Goal: Information Seeking & Learning: Learn about a topic

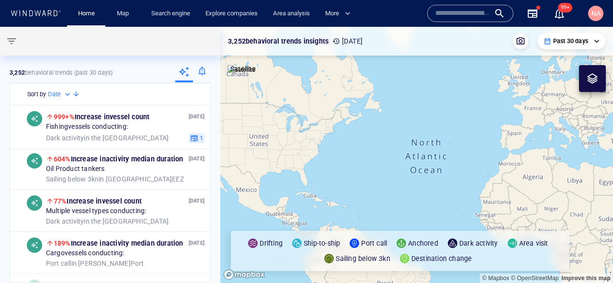
click at [164, 25] on div "Search engine" at bounding box center [171, 13] width 54 height 27
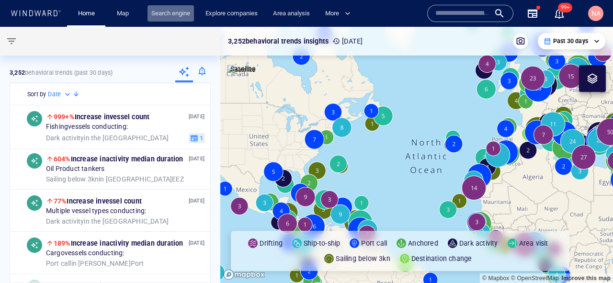
click at [166, 14] on link "Search engine" at bounding box center [171, 13] width 46 height 17
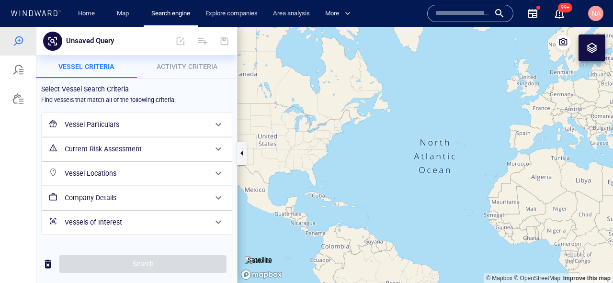
click at [161, 175] on h6 "Vessel Locations" at bounding box center [136, 174] width 142 height 12
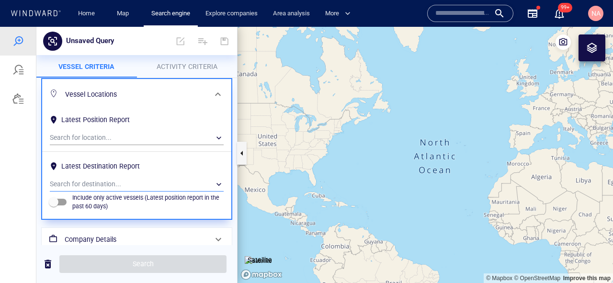
scroll to position [92, 0]
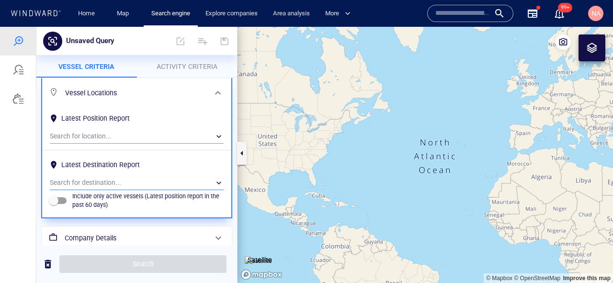
click at [80, 184] on div "​" at bounding box center [137, 183] width 174 height 14
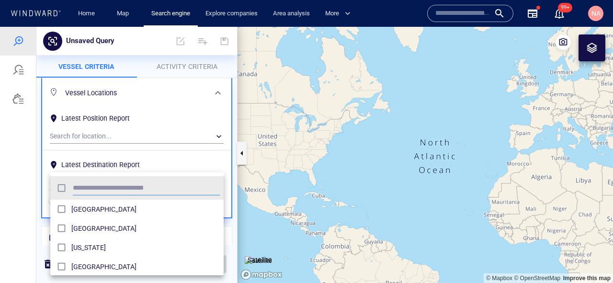
scroll to position [95, 173]
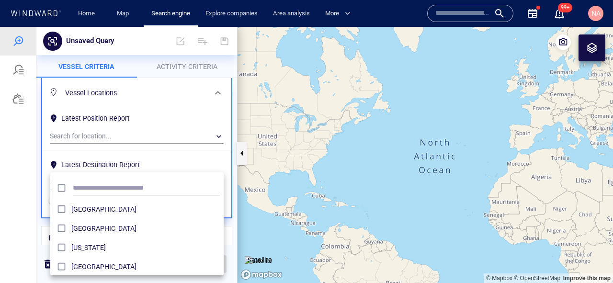
click at [219, 94] on div at bounding box center [306, 155] width 613 height 256
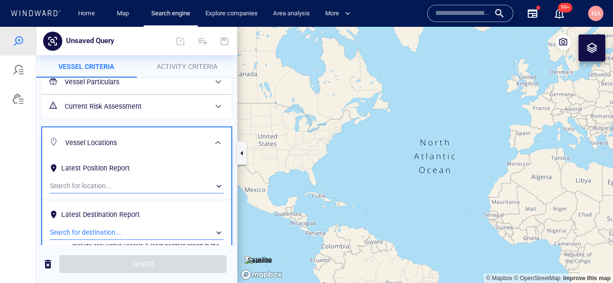
scroll to position [88, 0]
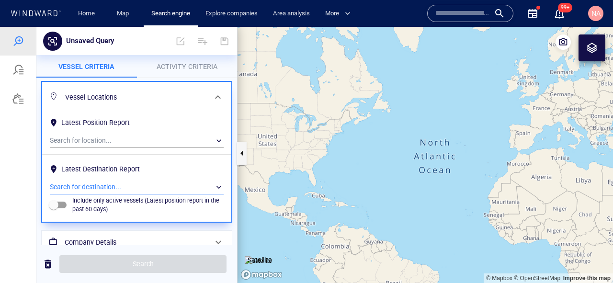
click at [109, 186] on div "​" at bounding box center [137, 187] width 174 height 14
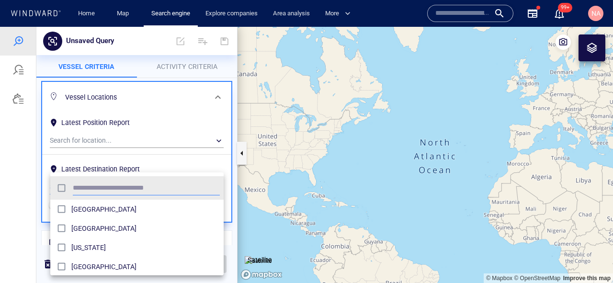
scroll to position [95, 173]
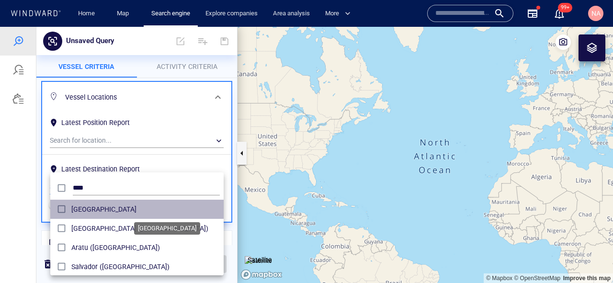
click at [94, 210] on span "Brazil" at bounding box center [145, 210] width 149 height 12
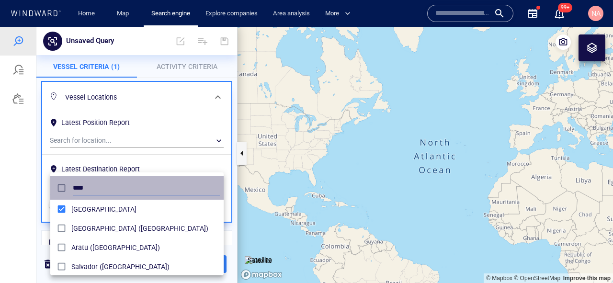
click at [133, 188] on input "****" at bounding box center [146, 188] width 147 height 14
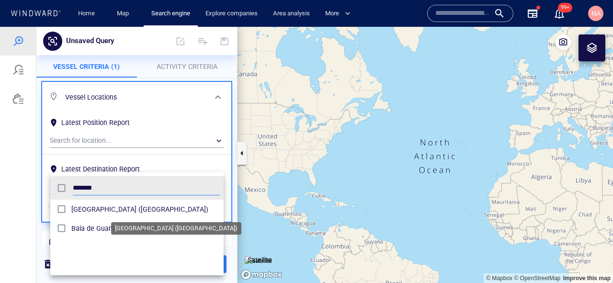
type input "******"
click at [91, 214] on span "Rio de Janeiro (Brazil)" at bounding box center [145, 210] width 149 height 12
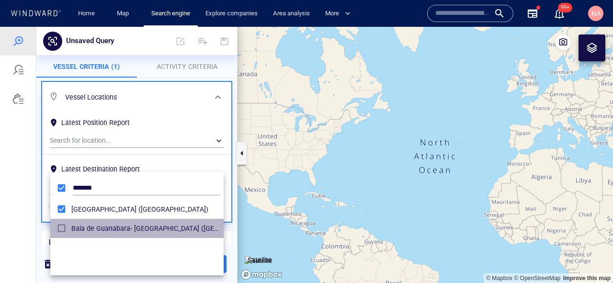
click at [69, 222] on div "grid" at bounding box center [62, 228] width 17 height 15
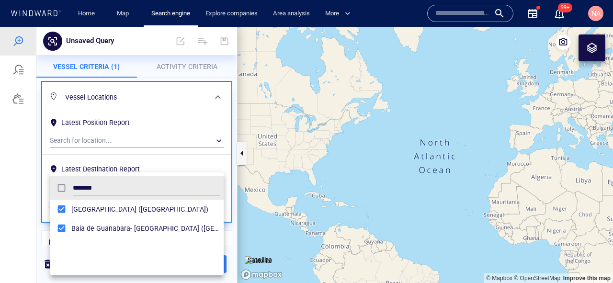
click at [141, 155] on div at bounding box center [306, 155] width 613 height 256
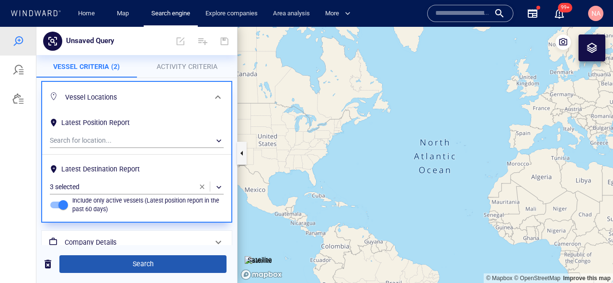
click at [117, 262] on span "Search" at bounding box center [143, 264] width 152 height 12
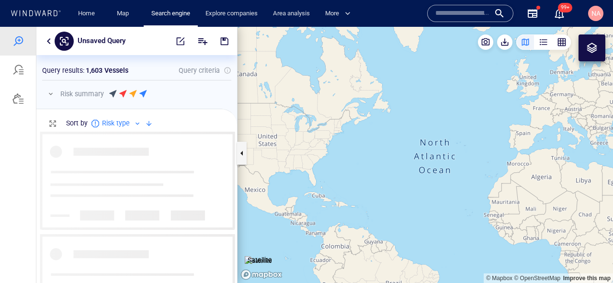
scroll to position [151, 201]
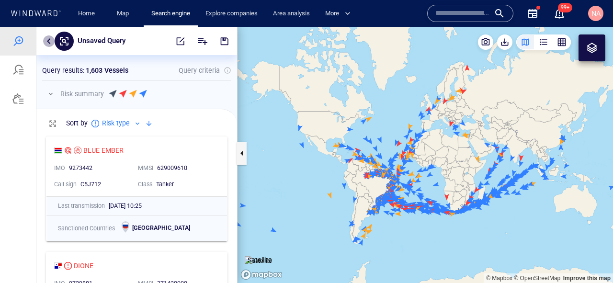
click at [48, 41] on button "button" at bounding box center [49, 41] width 12 height 12
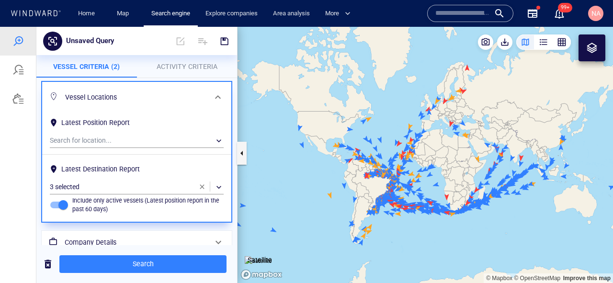
click at [219, 98] on span at bounding box center [218, 98] width 12 height 12
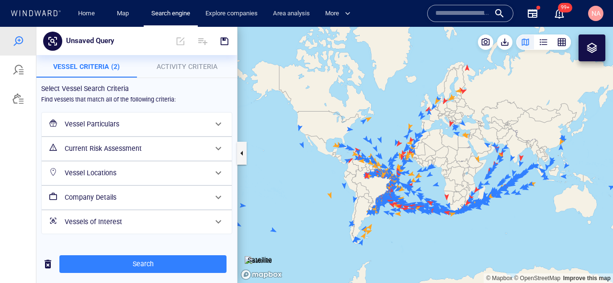
scroll to position [0, 0]
click at [151, 197] on h6 "Company Details" at bounding box center [136, 198] width 142 height 12
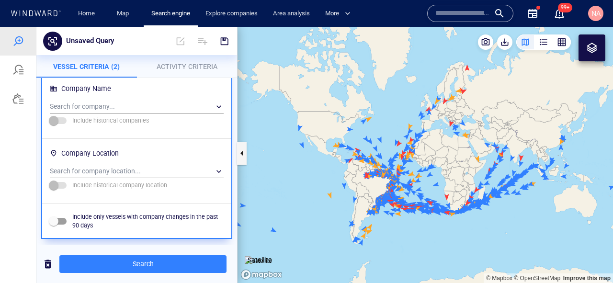
scroll to position [144, 0]
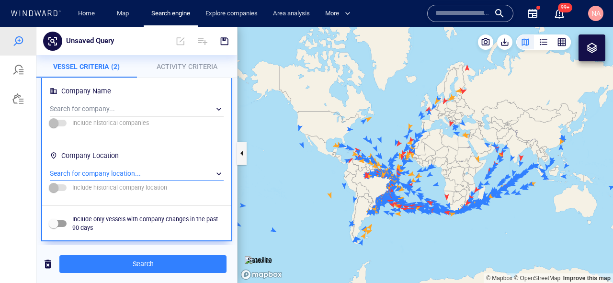
click at [106, 173] on div "​" at bounding box center [137, 174] width 174 height 14
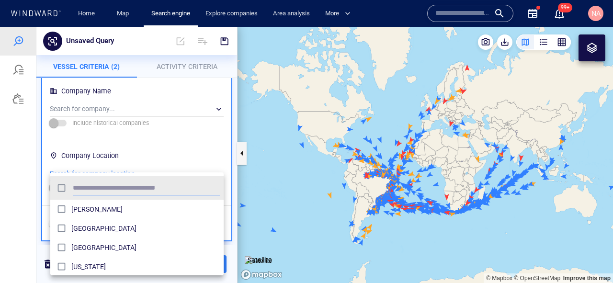
scroll to position [95, 173]
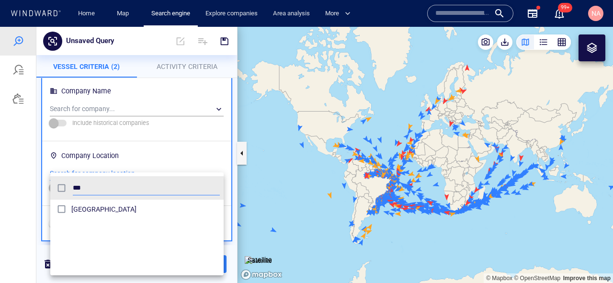
click at [86, 214] on span "[GEOGRAPHIC_DATA]" at bounding box center [145, 210] width 149 height 12
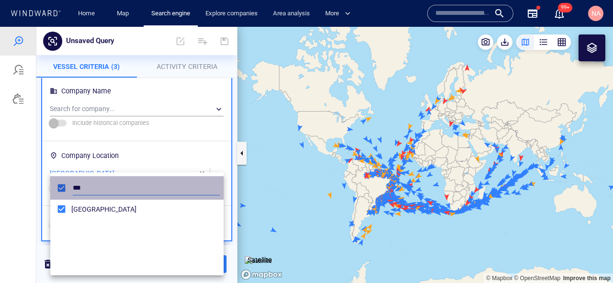
click at [86, 187] on input "***" at bounding box center [146, 188] width 147 height 14
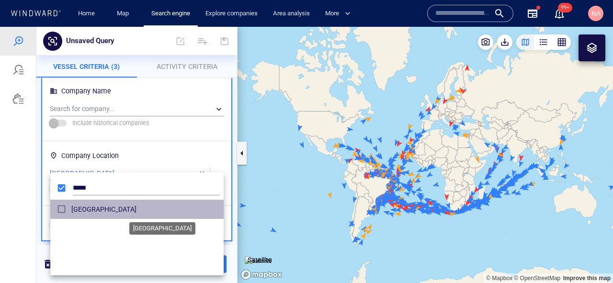
click at [74, 207] on span "Germany" at bounding box center [145, 210] width 149 height 12
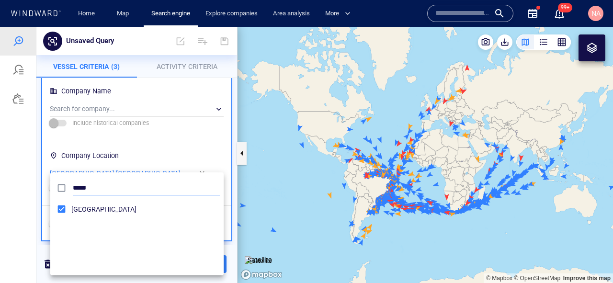
click at [79, 190] on input "*****" at bounding box center [146, 188] width 147 height 14
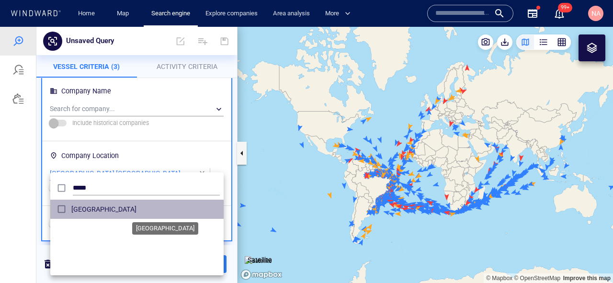
click at [79, 207] on span "France" at bounding box center [145, 210] width 149 height 12
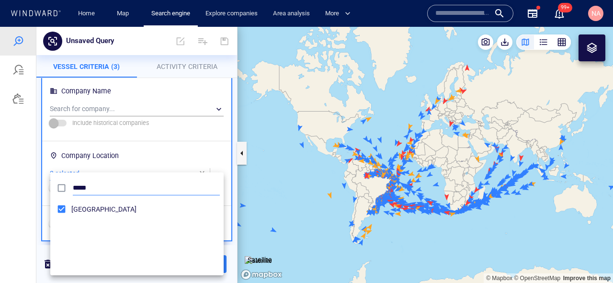
click at [81, 181] on div "*****" at bounding box center [146, 188] width 151 height 18
click at [81, 187] on input "*****" at bounding box center [146, 188] width 147 height 14
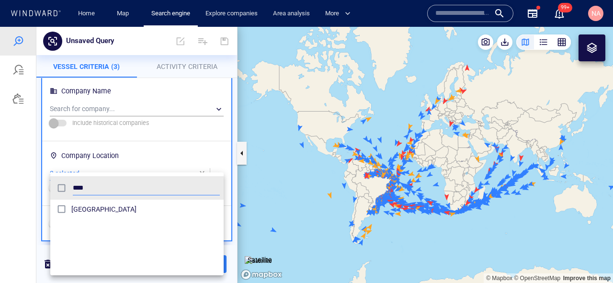
type input "****"
click at [81, 204] on span "The Netherlands" at bounding box center [145, 210] width 149 height 12
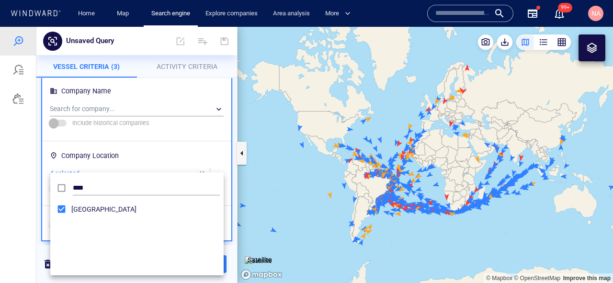
click at [39, 199] on div at bounding box center [306, 155] width 613 height 256
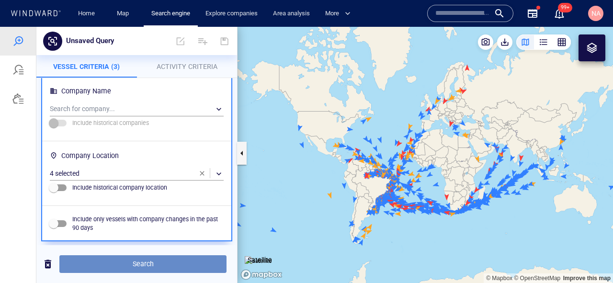
click at [119, 263] on span "Search" at bounding box center [143, 264] width 152 height 12
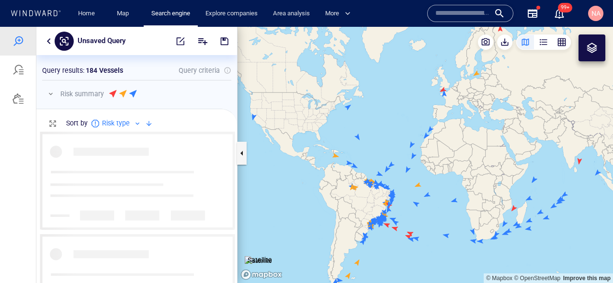
scroll to position [151, 201]
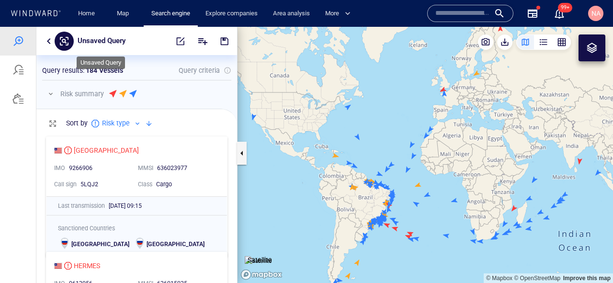
click at [118, 42] on p "Unsaved Query" at bounding box center [102, 41] width 48 height 12
click at [166, 50] on div at bounding box center [195, 41] width 81 height 23
click at [118, 45] on p "Unsaved Query" at bounding box center [102, 41] width 48 height 12
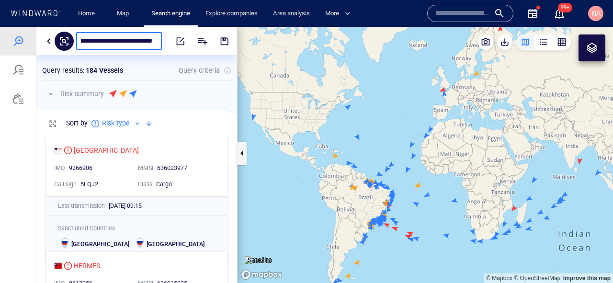
type input "**********"
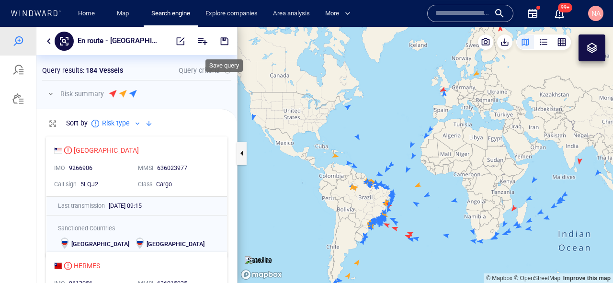
click at [220, 41] on span "button" at bounding box center [225, 41] width 10 height 10
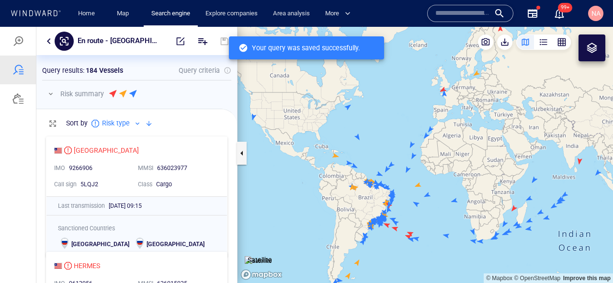
scroll to position [151, 201]
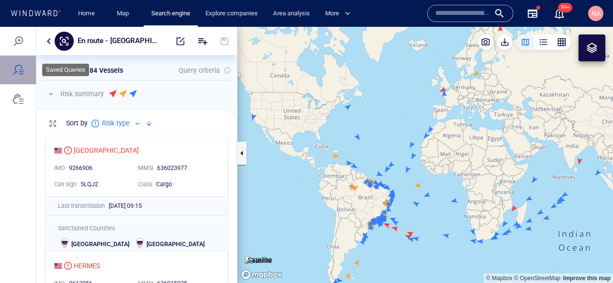
click at [21, 76] on div at bounding box center [18, 70] width 36 height 29
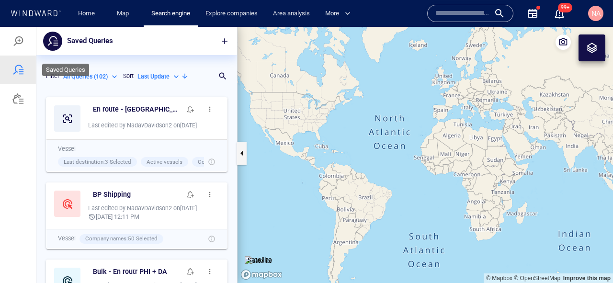
scroll to position [191, 201]
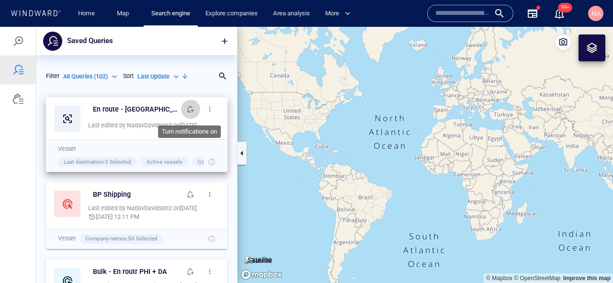
click at [189, 113] on span "button" at bounding box center [191, 109] width 8 height 8
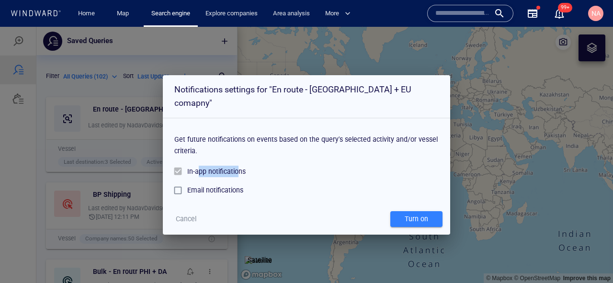
drag, startPoint x: 238, startPoint y: 163, endPoint x: 198, endPoint y: 163, distance: 39.3
click at [198, 166] on div "In-app notifications" at bounding box center [216, 172] width 58 height 12
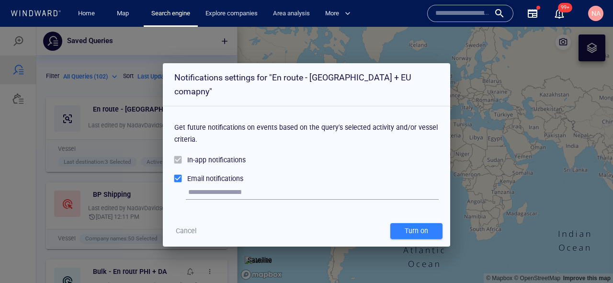
click at [195, 185] on input "text" at bounding box center [313, 192] width 251 height 14
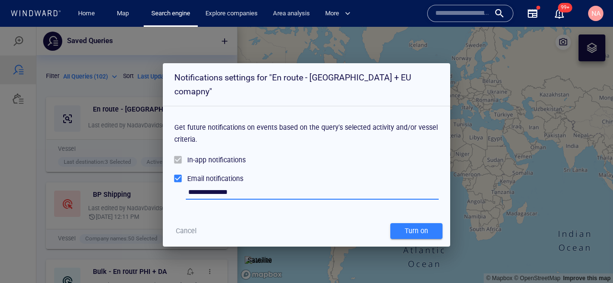
type input "**********"
click at [418, 223] on div "Turn on" at bounding box center [416, 231] width 27 height 16
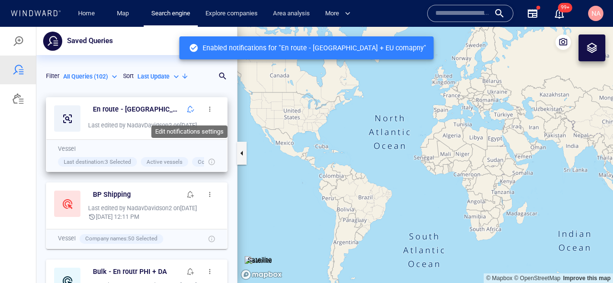
click at [189, 113] on button "button" at bounding box center [190, 109] width 19 height 19
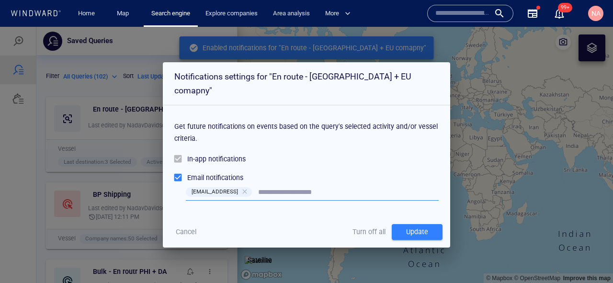
click at [180, 150] on div at bounding box center [180, 159] width 13 height 19
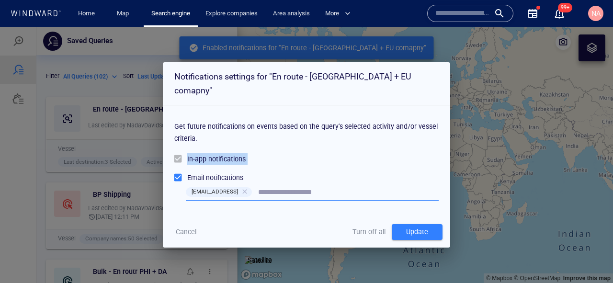
click at [180, 150] on div at bounding box center [180, 159] width 13 height 19
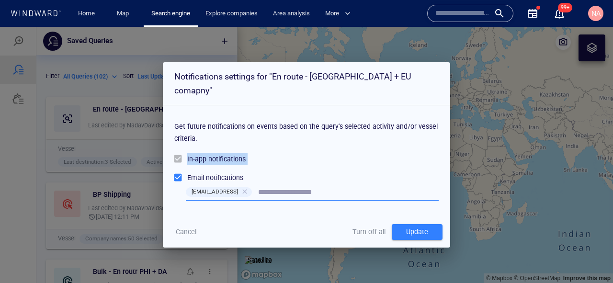
click at [362, 226] on span "Turn off all" at bounding box center [369, 232] width 33 height 12
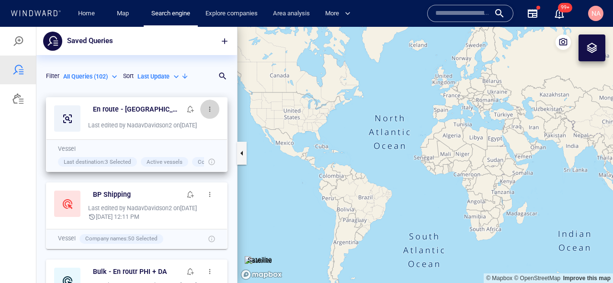
click at [211, 112] on span "button" at bounding box center [210, 109] width 8 height 8
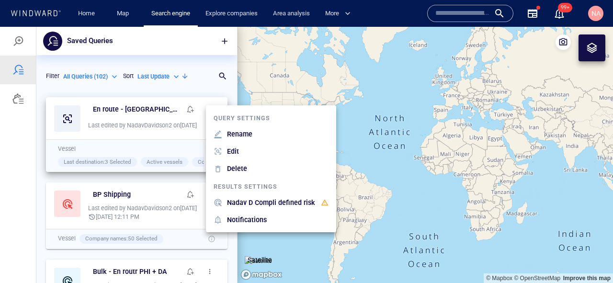
click at [268, 200] on p "Nadav D Compli defined risk" at bounding box center [271, 203] width 88 height 12
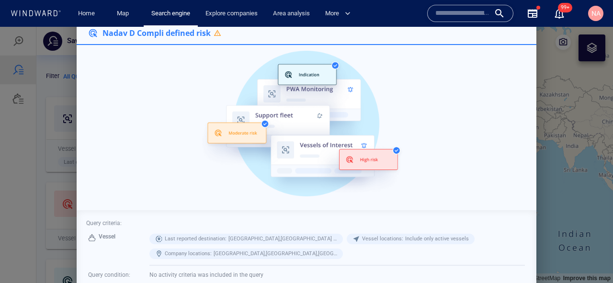
scroll to position [81, 0]
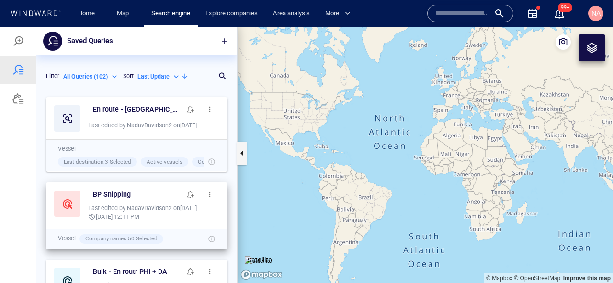
click at [76, 202] on div at bounding box center [67, 204] width 26 height 26
click at [67, 201] on div at bounding box center [67, 204] width 26 height 26
click at [210, 198] on button "button" at bounding box center [209, 194] width 19 height 19
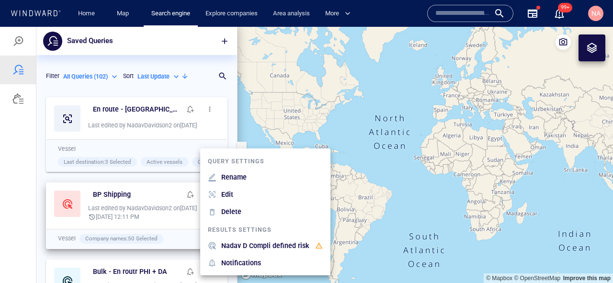
click at [254, 242] on p "Nadav D Compli defined risk" at bounding box center [265, 246] width 88 height 12
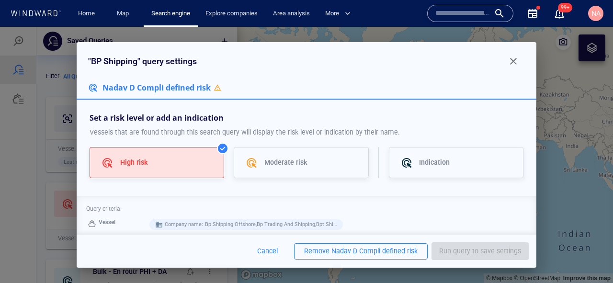
click at [417, 248] on div "Nadav D Compli defined risk" at bounding box center [375, 251] width 86 height 12
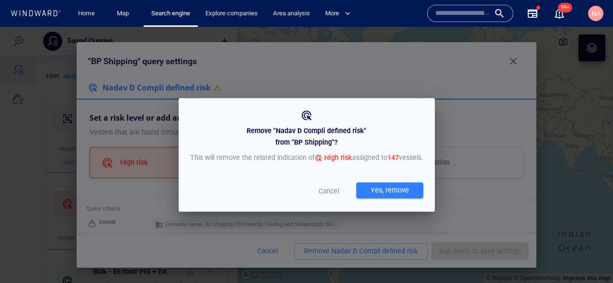
click at [357, 200] on div "Yes, remove" at bounding box center [390, 191] width 67 height 17
click at [369, 190] on div "Yes, remove" at bounding box center [390, 191] width 42 height 16
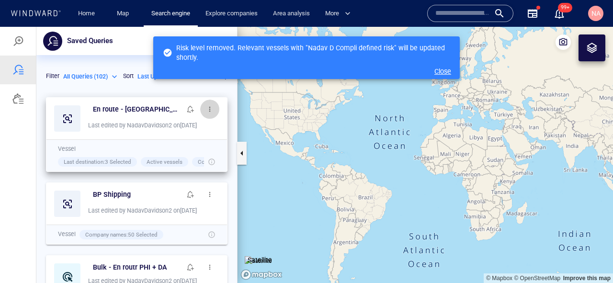
click at [214, 108] on button "button" at bounding box center [209, 109] width 19 height 19
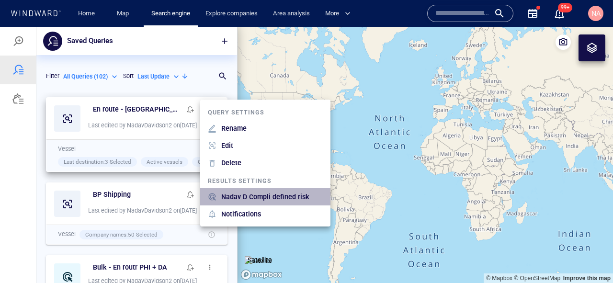
click at [251, 197] on p "Nadav D Compli defined risk" at bounding box center [265, 197] width 88 height 12
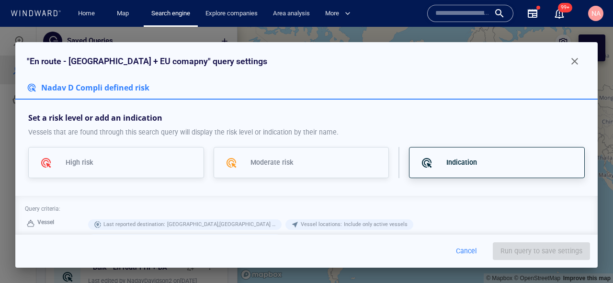
click at [421, 161] on div at bounding box center [433, 163] width 25 height 12
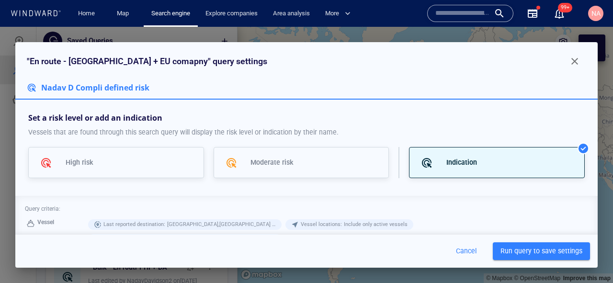
click at [520, 256] on span "Run query to save settings" at bounding box center [542, 251] width 82 height 12
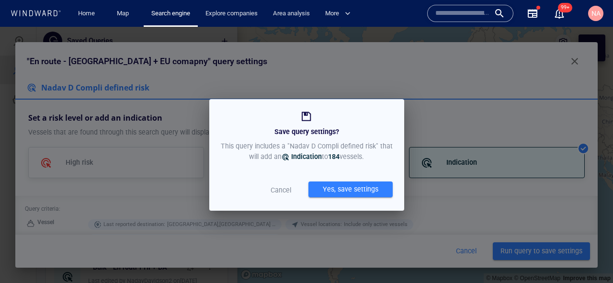
click at [374, 191] on div "Yes, save settings" at bounding box center [350, 190] width 59 height 16
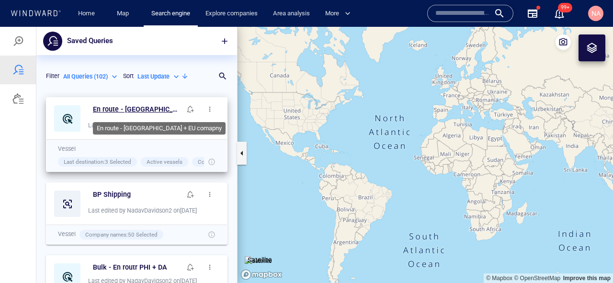
click at [125, 111] on h6 "En route - BRA + EU comapny" at bounding box center [137, 110] width 88 height 12
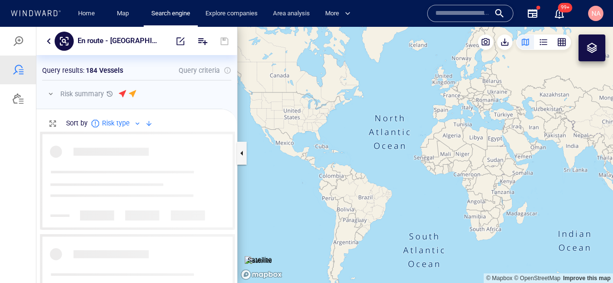
scroll to position [151, 201]
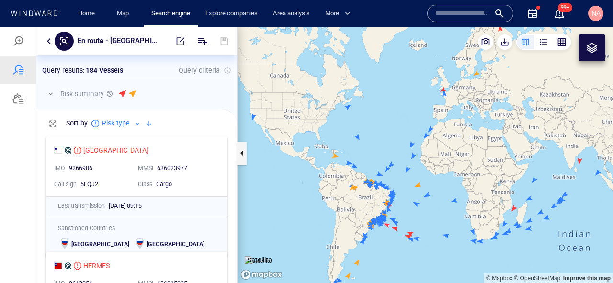
click at [148, 123] on div at bounding box center [149, 124] width 12 height 12
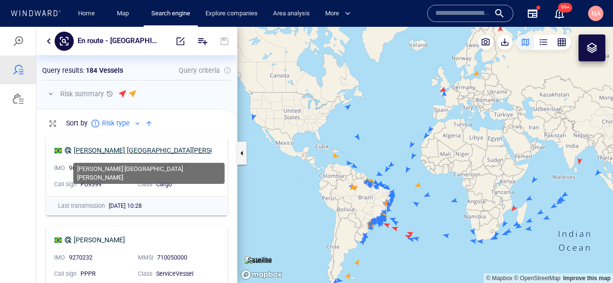
click at [123, 150] on div "CASTILLO SANTA MARIA" at bounding box center [159, 151] width 170 height 12
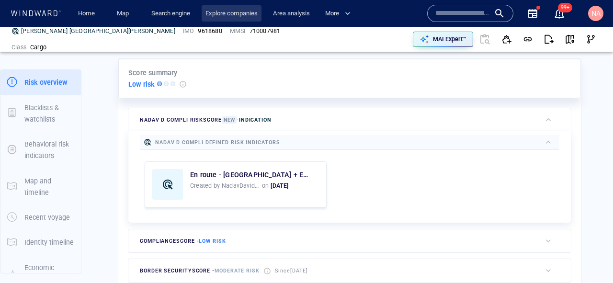
scroll to position [25, 0]
click at [166, 16] on link "Search engine" at bounding box center [171, 13] width 46 height 17
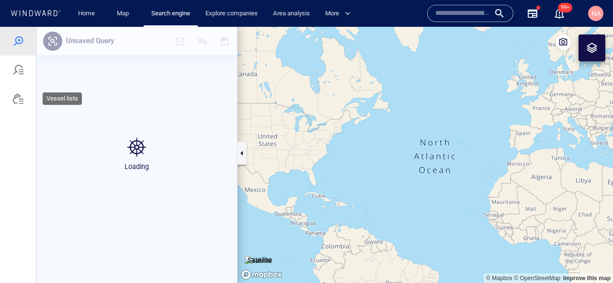
click at [15, 101] on div at bounding box center [18, 99] width 12 height 12
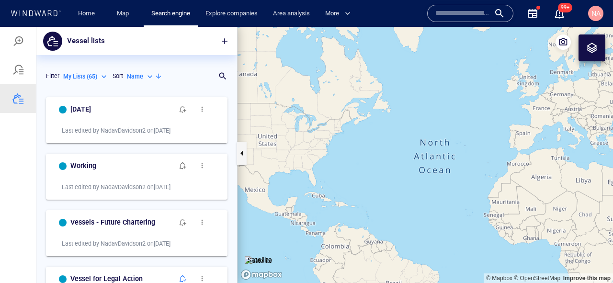
scroll to position [191, 201]
click at [225, 42] on span "button" at bounding box center [225, 41] width 10 height 10
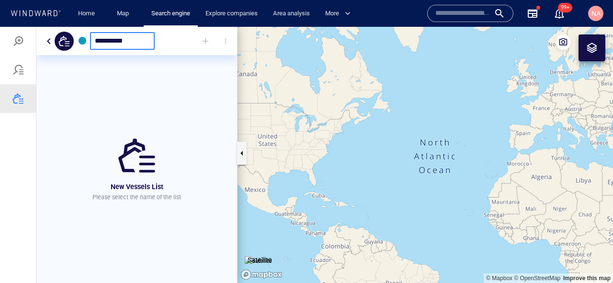
type input "**********"
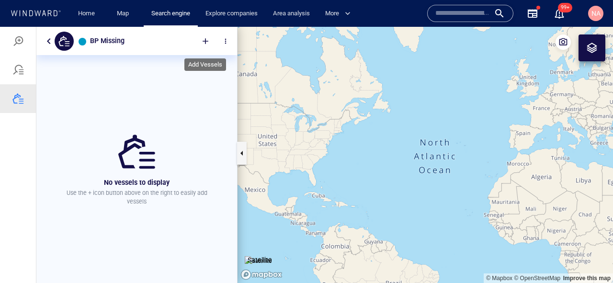
click at [210, 40] on div at bounding box center [205, 41] width 21 height 21
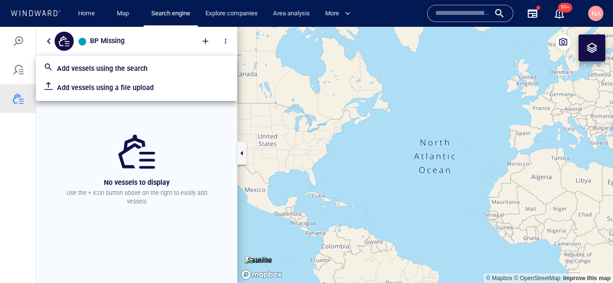
click at [183, 84] on p "Add vessels using a file upload" at bounding box center [143, 88] width 173 height 12
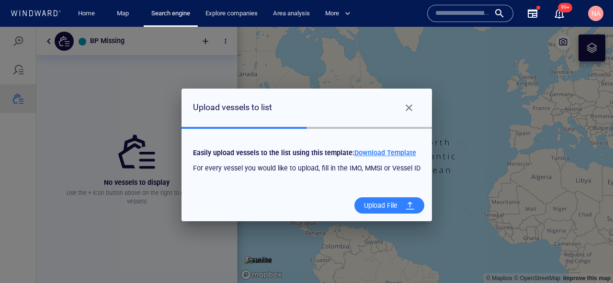
click at [374, 205] on div "Upload File" at bounding box center [380, 206] width 41 height 20
click at [0, 27] on input "Upload File" at bounding box center [0, 27] width 0 height 0
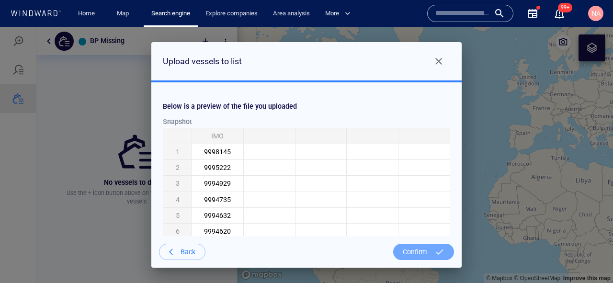
click at [419, 253] on div "Confirm" at bounding box center [415, 252] width 32 height 20
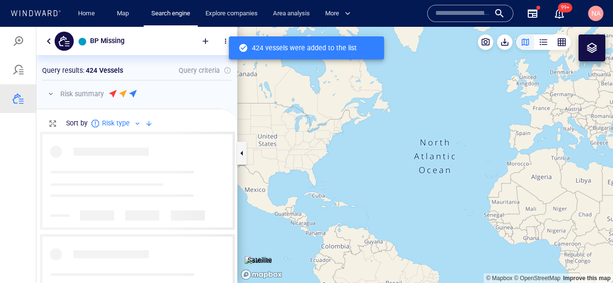
scroll to position [151, 201]
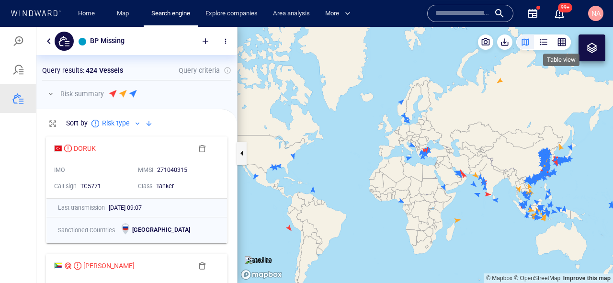
click at [565, 46] on div "button" at bounding box center [562, 42] width 10 height 10
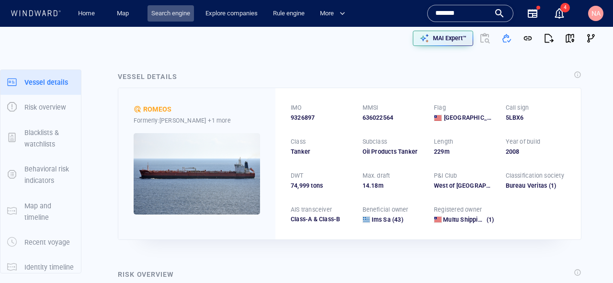
click at [153, 19] on link "Search engine" at bounding box center [171, 13] width 46 height 17
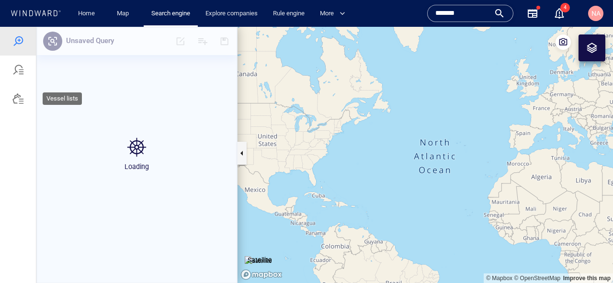
click at [22, 103] on div at bounding box center [18, 99] width 12 height 12
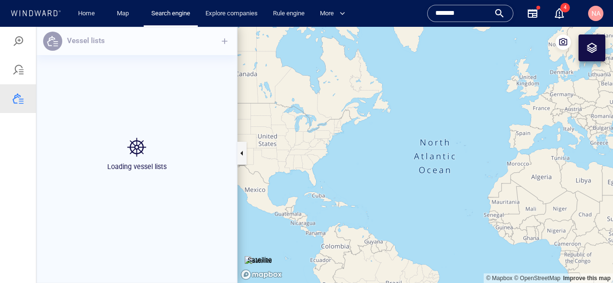
click at [221, 42] on div "Loading vessel lists" at bounding box center [136, 155] width 201 height 256
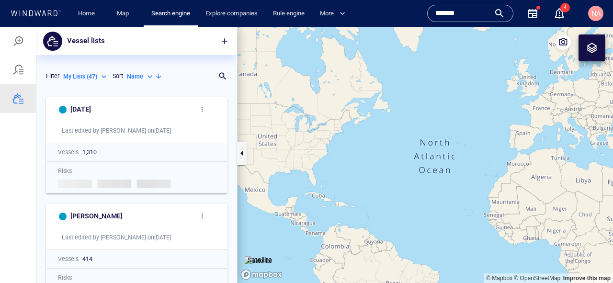
scroll to position [191, 201]
click at [226, 42] on span "button" at bounding box center [225, 41] width 10 height 10
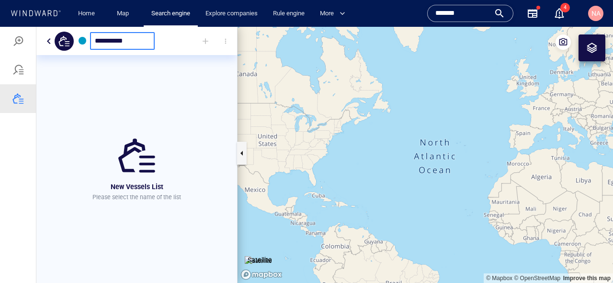
type input "**********"
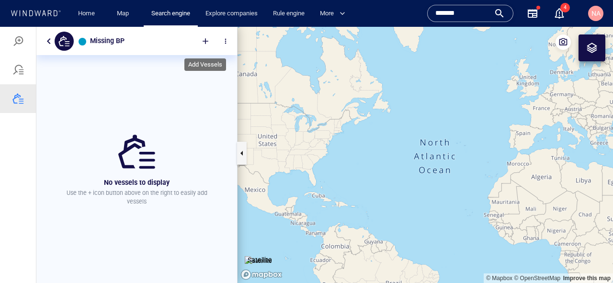
click at [207, 42] on div at bounding box center [205, 41] width 21 height 21
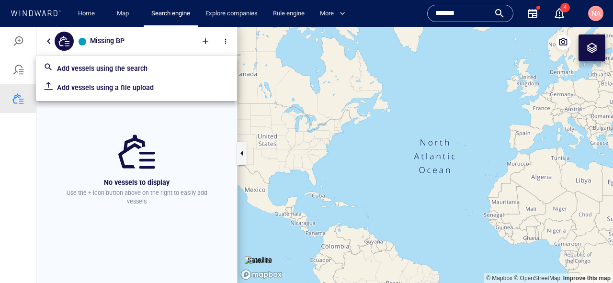
click at [149, 87] on p "Add vessels using a file upload" at bounding box center [143, 88] width 173 height 12
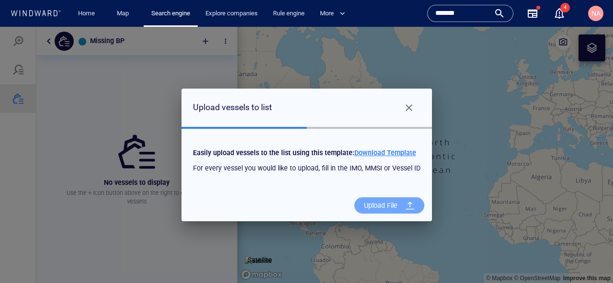
click at [368, 204] on div "Upload File" at bounding box center [380, 206] width 41 height 20
click at [0, 27] on input "Upload File" at bounding box center [0, 27] width 0 height 0
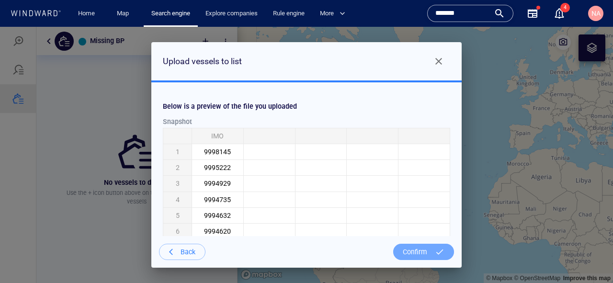
click at [401, 249] on div "Confirm" at bounding box center [415, 252] width 32 height 20
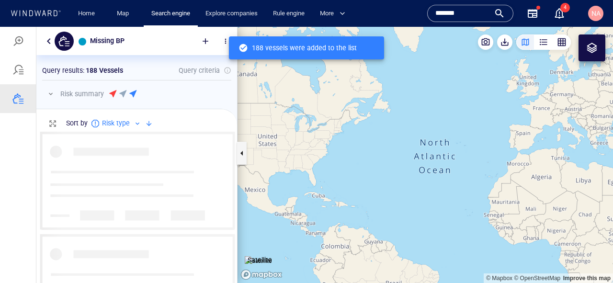
scroll to position [151, 201]
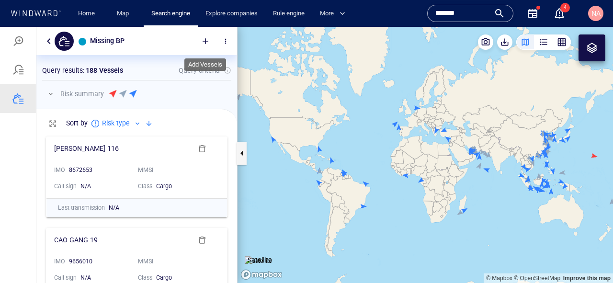
click at [204, 38] on div at bounding box center [205, 41] width 21 height 21
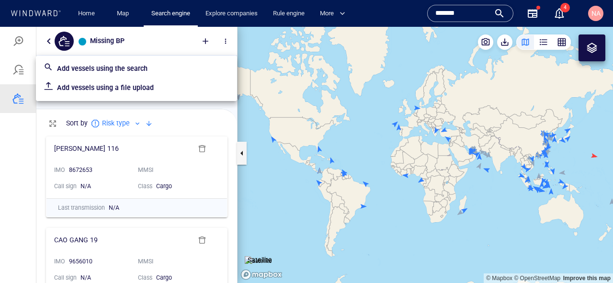
click at [185, 91] on p "Add vessels using a file upload" at bounding box center [143, 88] width 173 height 12
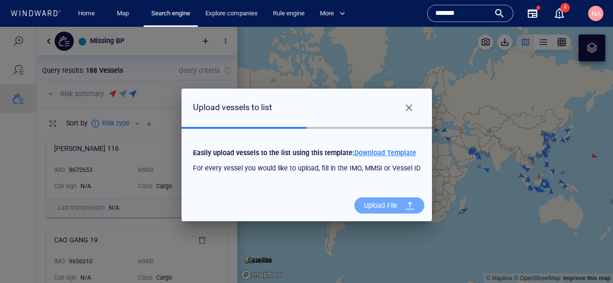
click at [372, 203] on div "Upload File" at bounding box center [380, 206] width 41 height 20
click at [0, 27] on input "Upload File" at bounding box center [0, 27] width 0 height 0
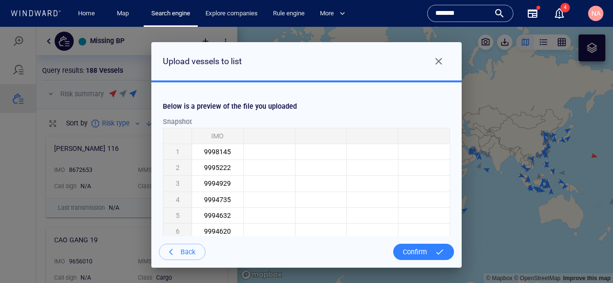
click at [436, 258] on div at bounding box center [439, 251] width 17 height 17
